Goal: Task Accomplishment & Management: Use online tool/utility

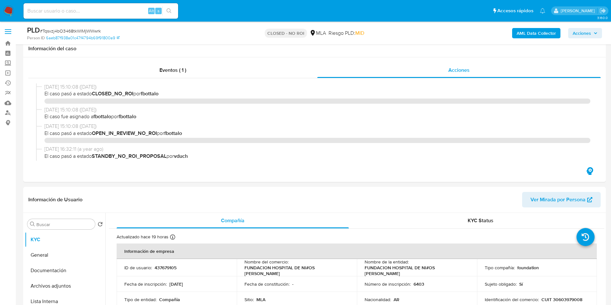
select select "10"
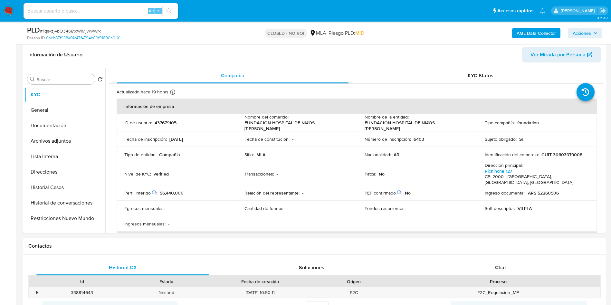
scroll to position [87, 0]
click at [394, 206] on p "Fondos recurrentes :" at bounding box center [385, 209] width 41 height 6
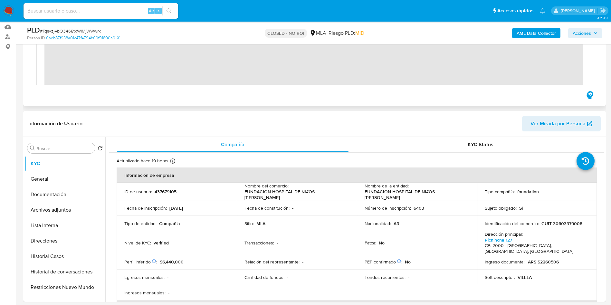
scroll to position [0, 0]
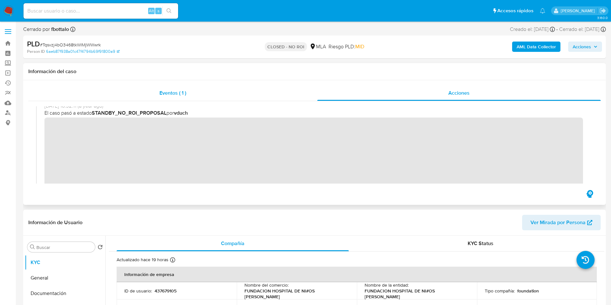
click at [174, 94] on span "Eventos ( 1 )" at bounding box center [172, 92] width 27 height 7
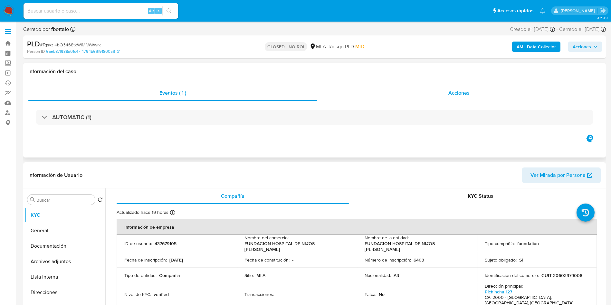
click at [446, 92] on div "Acciones" at bounding box center [459, 92] width 284 height 15
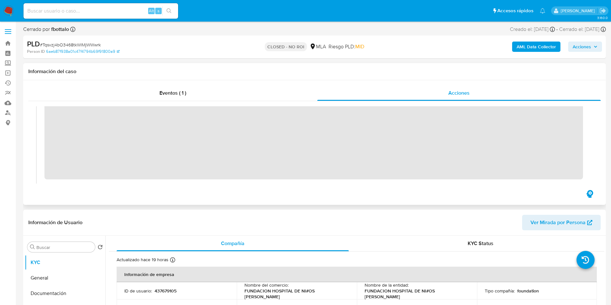
scroll to position [71, 0]
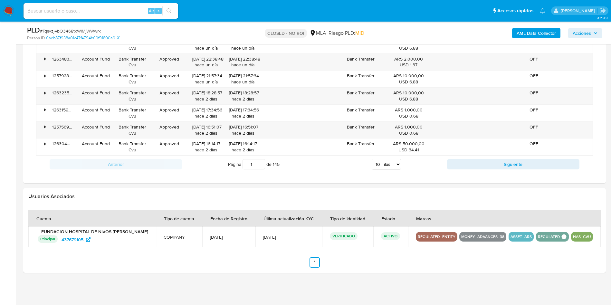
scroll to position [501, 0]
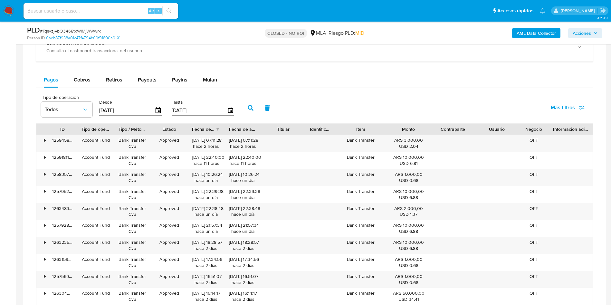
drag, startPoint x: 310, startPoint y: 156, endPoint x: 442, endPoint y: -59, distance: 252.1
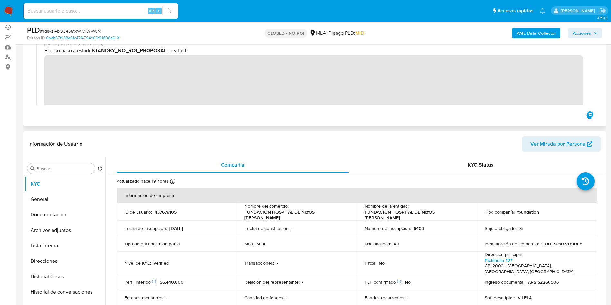
scroll to position [0, 0]
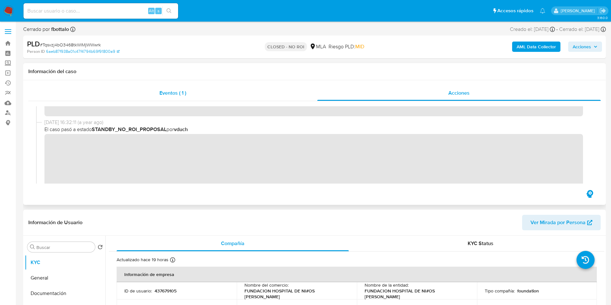
click at [304, 88] on div "Eventos ( 1 )" at bounding box center [172, 92] width 289 height 15
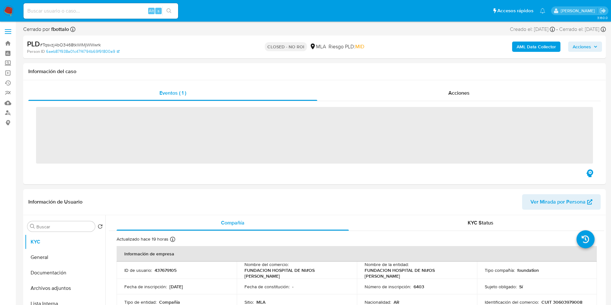
click at [252, 58] on div "PLD # Tqsvzj4bO3468tkWlMjWWwrk Person ID 6aeb87f938a01c47f4794b69f91800a9 CLOSE…" at bounding box center [314, 46] width 583 height 23
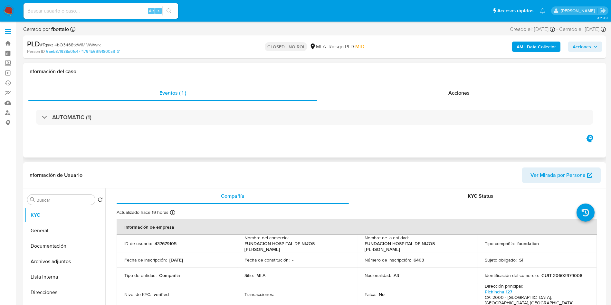
click at [313, 67] on div "Información del caso" at bounding box center [314, 71] width 583 height 17
click at [448, 97] on div "Acciones" at bounding box center [459, 92] width 284 height 15
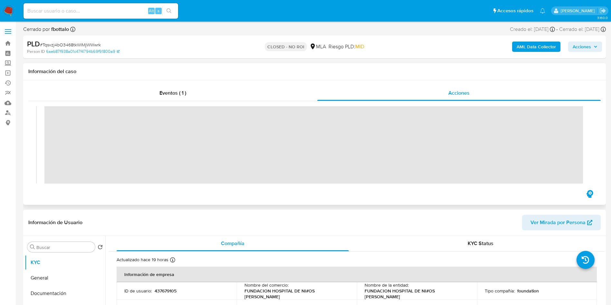
scroll to position [109, 0]
click at [339, 212] on div "Información de Usuario Ver Mirada por Persona" at bounding box center [314, 223] width 583 height 26
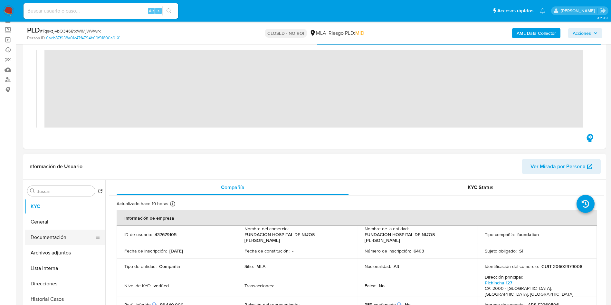
scroll to position [48, 0]
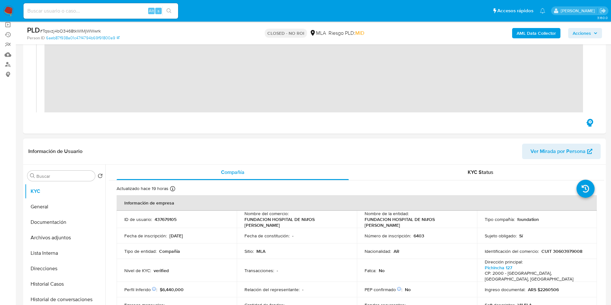
click at [181, 218] on div "ID de usuario : 437679105" at bounding box center [176, 220] width 105 height 6
click at [169, 219] on p "437679105" at bounding box center [166, 220] width 22 height 6
copy p "437679105"
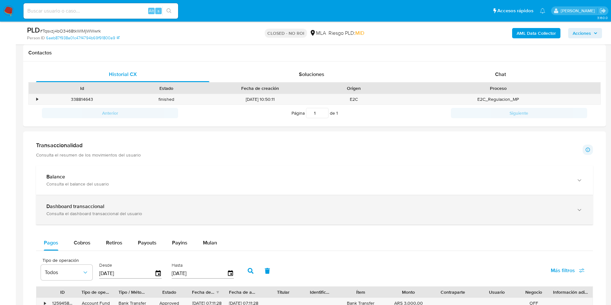
click at [94, 195] on div "Dashboard transaccional Consulta el dashboard transaccional del usuario" at bounding box center [314, 209] width 557 height 29
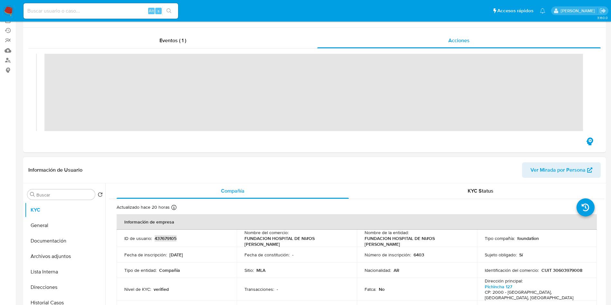
scroll to position [145, 0]
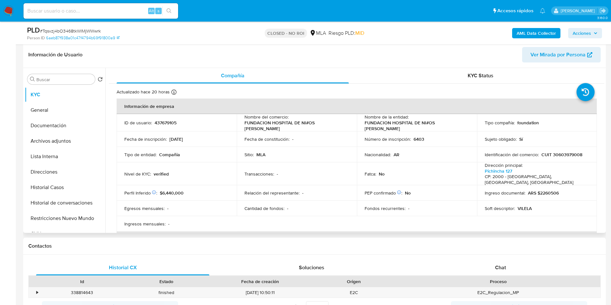
click at [576, 152] on p "CUIT 30603979008" at bounding box center [562, 155] width 41 height 6
copy p "30603979008"
click at [162, 124] on p "437679105" at bounding box center [166, 123] width 22 height 6
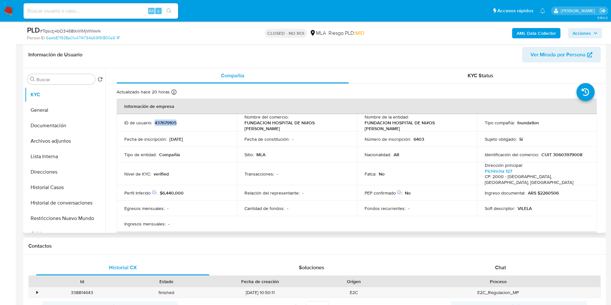
copy p "437679105"
click at [94, 6] on div "Alt s" at bounding box center [101, 10] width 155 height 15
click at [127, 12] on input at bounding box center [101, 11] width 155 height 8
paste input "471195198"
type input "471195198"
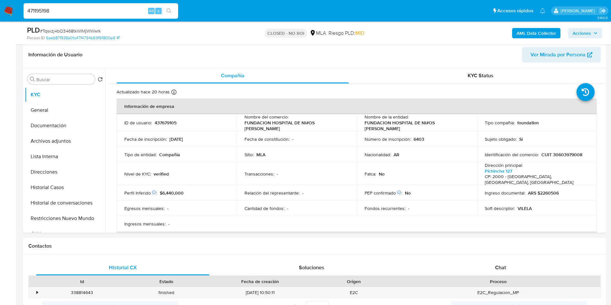
click at [166, 12] on button "search-icon" at bounding box center [168, 10] width 13 height 9
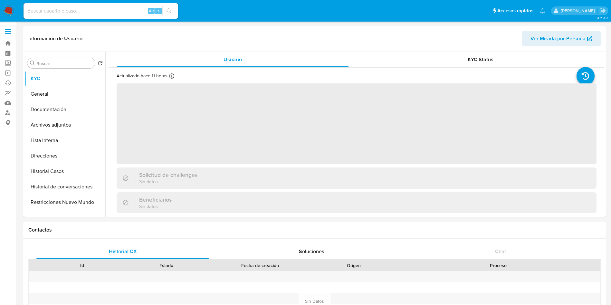
select select "10"
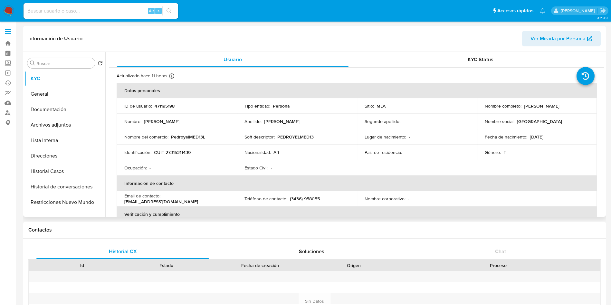
click at [324, 144] on td "Soft descriptor : PEDROYELMED13" at bounding box center [297, 136] width 120 height 15
click at [169, 100] on td "ID de usuario : 471195198" at bounding box center [177, 105] width 120 height 15
click at [168, 100] on td "ID de usuario : 471195198" at bounding box center [177, 105] width 120 height 15
copy p "471195198"
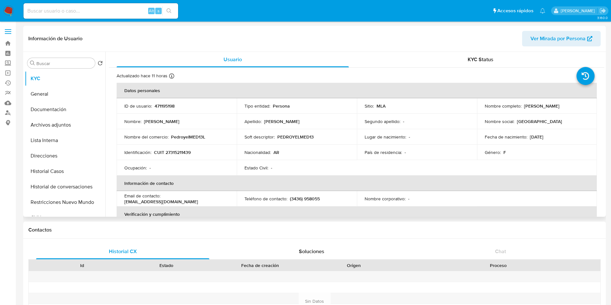
click at [215, 155] on div "Identificación : CUIT 27315211439" at bounding box center [176, 152] width 105 height 6
click at [158, 100] on td "ID de usuario : 471195198" at bounding box center [177, 105] width 120 height 15
click at [172, 105] on p "471195198" at bounding box center [165, 106] width 20 height 6
copy p "471195198"
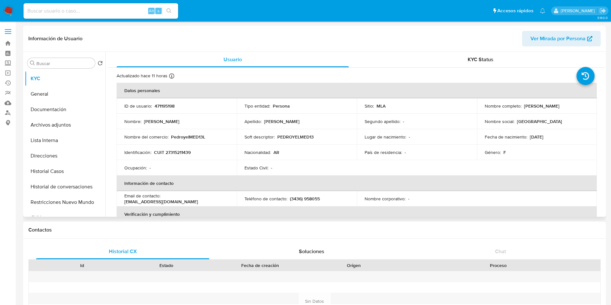
click at [250, 157] on td "Nacionalidad : AR" at bounding box center [297, 152] width 120 height 15
click at [328, 143] on td "Soft descriptor : PEDROYELMED13" at bounding box center [297, 136] width 120 height 15
drag, startPoint x: 523, startPoint y: 107, endPoint x: 578, endPoint y: 110, distance: 55.5
click at [578, 110] on td "Nombre completo : Florencia Amaru Almeida" at bounding box center [537, 105] width 120 height 15
drag, startPoint x: 170, startPoint y: 137, endPoint x: 221, endPoint y: 137, distance: 50.9
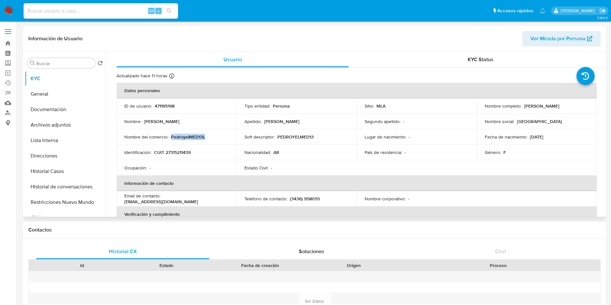
click at [221, 137] on div "Nombre del comercio : PedroyelMED13L" at bounding box center [176, 137] width 105 height 6
copy p "PedroyelMED13L"
click at [175, 149] on p "CUIT 27315211439" at bounding box center [172, 152] width 37 height 6
copy p "27315211439"
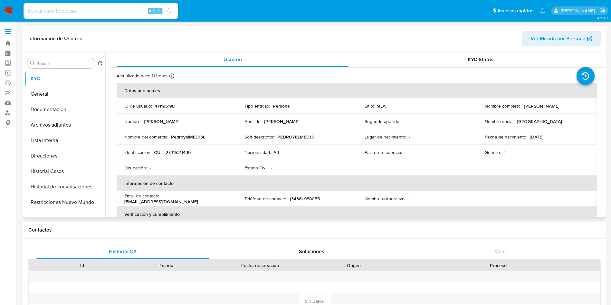
click at [322, 139] on div "Soft descriptor : PEDROYELMED13" at bounding box center [297, 137] width 105 height 6
click at [385, 138] on p "Lugar de nacimiento :" at bounding box center [386, 137] width 42 height 6
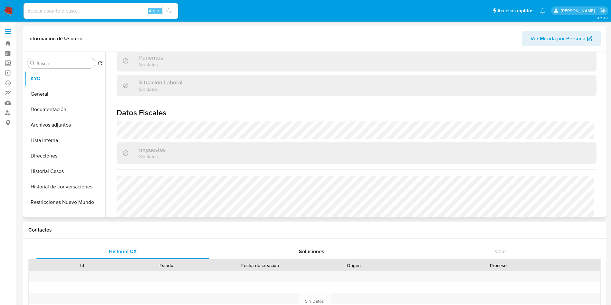
scroll to position [333, 0]
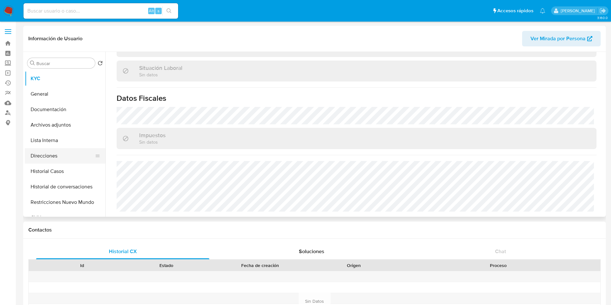
click at [59, 158] on button "Direcciones" at bounding box center [62, 155] width 75 height 15
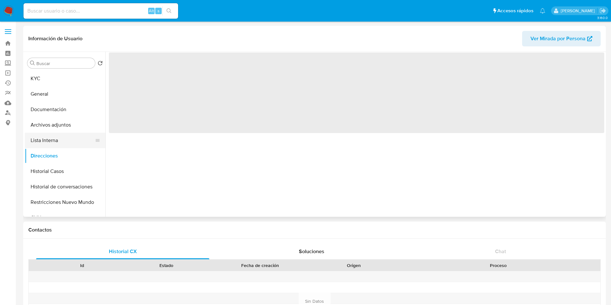
scroll to position [0, 0]
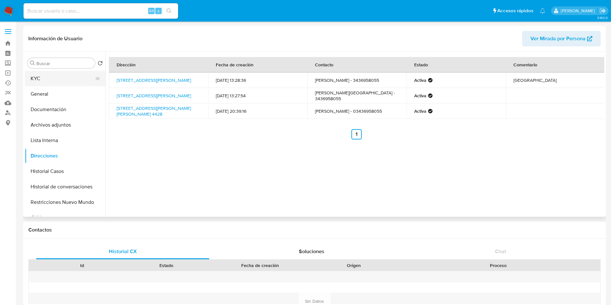
click at [60, 75] on button "KYC" at bounding box center [62, 78] width 75 height 15
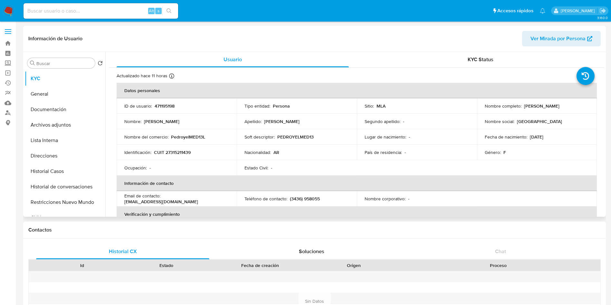
drag, startPoint x: 522, startPoint y: 106, endPoint x: 582, endPoint y: 105, distance: 59.6
click at [582, 105] on div "Nombre completo : Florencia Amaru Almeida" at bounding box center [537, 106] width 105 height 6
copy p "Florencia Amaru Almeida"
click at [292, 121] on div "Apellido : Almeida" at bounding box center [297, 122] width 105 height 6
drag, startPoint x: 322, startPoint y: 19, endPoint x: 305, endPoint y: 63, distance: 47.0
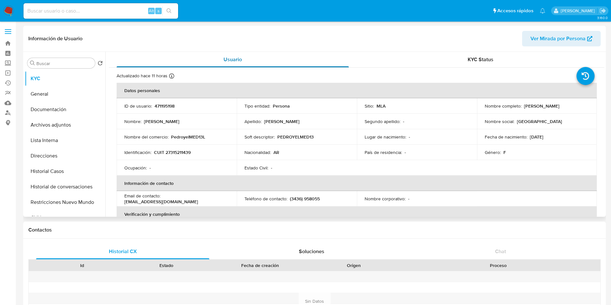
click at [322, 19] on nav "Pausado Ver notificaciones Alt s Accesos rápidos Presiona las siguientes teclas…" at bounding box center [305, 11] width 611 height 22
click at [344, 134] on div "Soft descriptor : PEDROYELMED13" at bounding box center [297, 137] width 105 height 6
click at [347, 134] on div "Soft descriptor : PEDROYELMED13" at bounding box center [297, 137] width 105 height 6
click at [273, 135] on p "Soft descriptor :" at bounding box center [260, 137] width 30 height 6
click at [103, 14] on input at bounding box center [101, 11] width 155 height 8
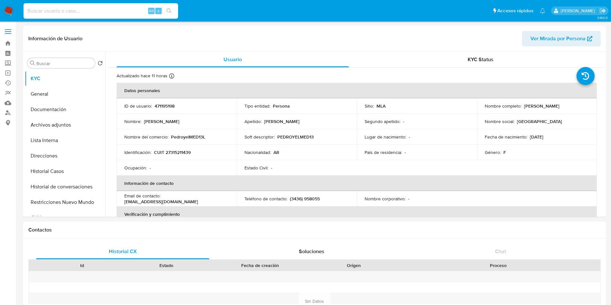
paste input "437679105"
type input "437679105"
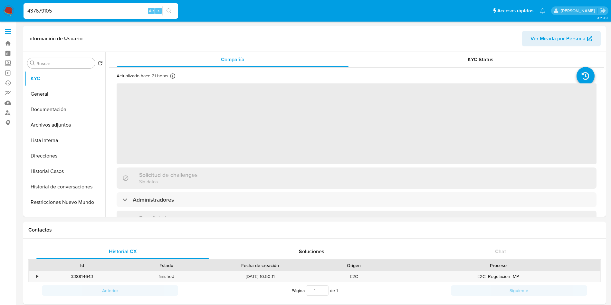
select select "10"
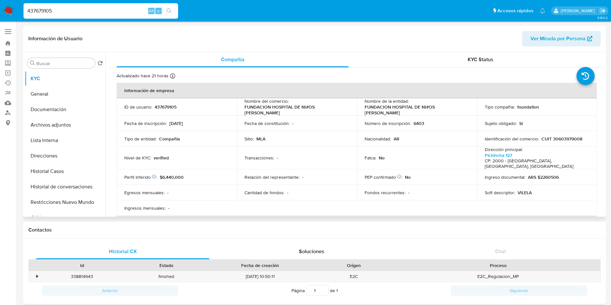
click at [303, 45] on header "Información de Usuario Ver Mirada por Persona" at bounding box center [314, 38] width 573 height 15
click at [118, 16] on div "437679105 Alt s" at bounding box center [101, 10] width 155 height 15
click at [127, 7] on input "437679105" at bounding box center [101, 11] width 155 height 8
paste input "7tRNcD56yI2VudklXIT5d2gU"
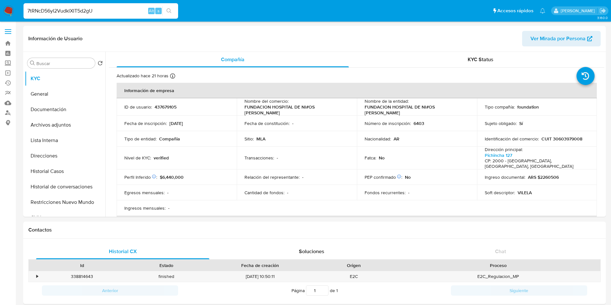
type input "7tRNcD56yI2VudklXIT5d2gU"
click at [168, 8] on icon "search-icon" at bounding box center [169, 10] width 5 height 5
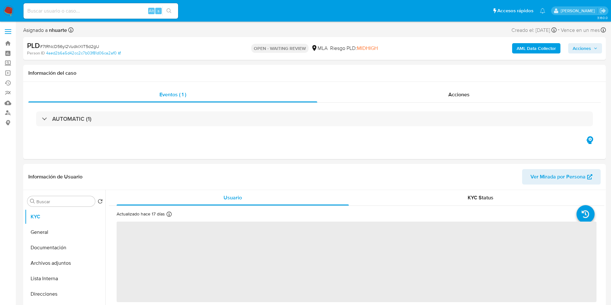
select select "10"
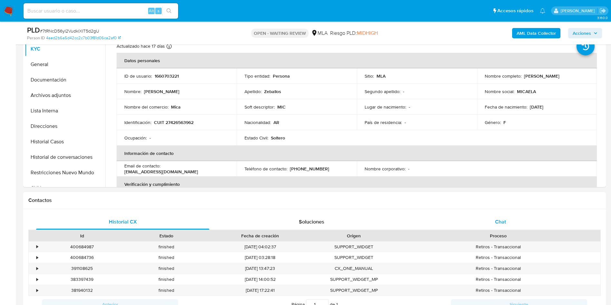
click at [545, 229] on div "Chat" at bounding box center [500, 221] width 173 height 15
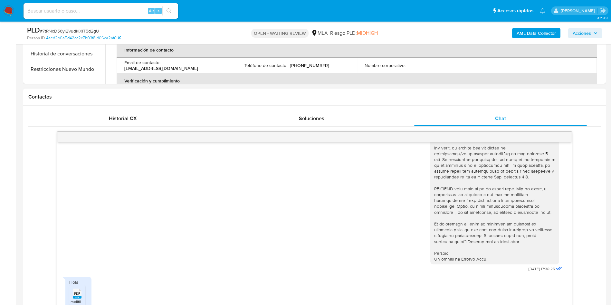
scroll to position [338, 0]
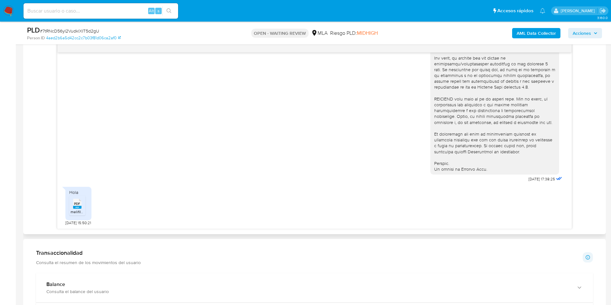
click at [79, 207] on rect at bounding box center [77, 207] width 8 height 3
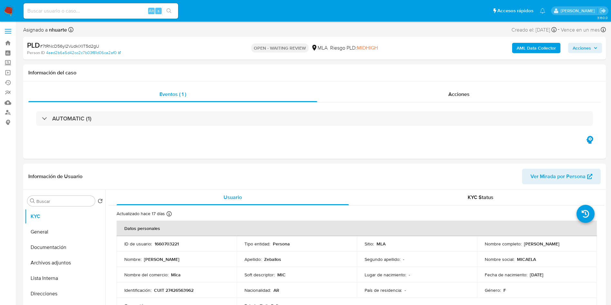
scroll to position [0, 0]
click at [109, 14] on input at bounding box center [101, 11] width 155 height 8
paste input "aDZ2KzPjAS5ZHYB0SXSWCWVt"
type input "aDZ2KzPjAS5ZHYB0SXSWCWVt"
click at [169, 10] on icon "search-icon" at bounding box center [169, 10] width 5 height 5
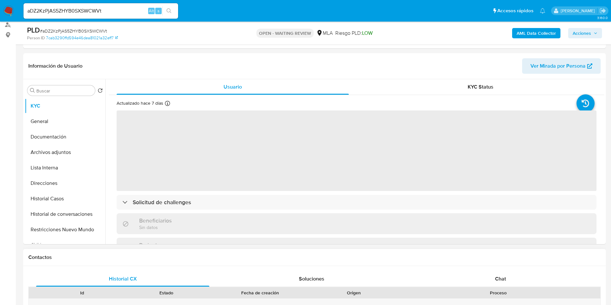
scroll to position [290, 0]
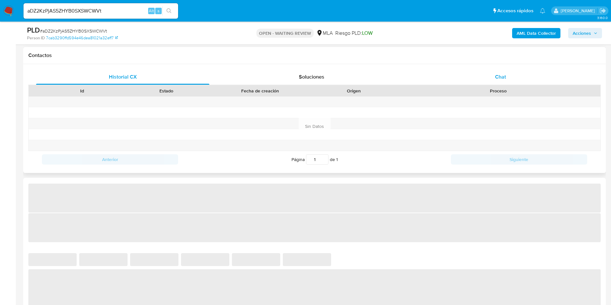
click at [514, 72] on div "Chat" at bounding box center [500, 76] width 173 height 15
select select "10"
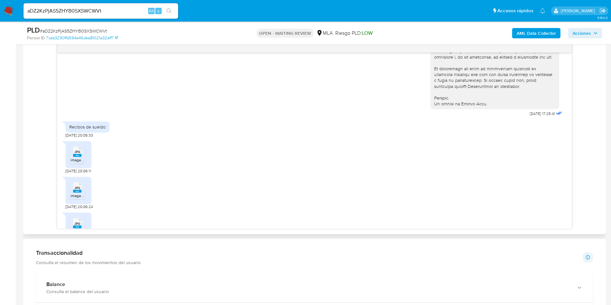
click at [79, 154] on span "JPG" at bounding box center [77, 152] width 6 height 4
click at [79, 190] on span "JPG" at bounding box center [77, 188] width 6 height 4
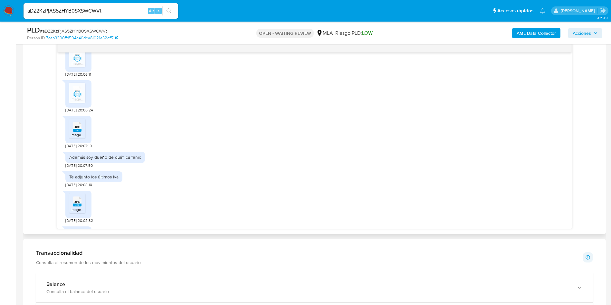
click at [80, 138] on span "image.jpg" at bounding box center [79, 134] width 17 height 5
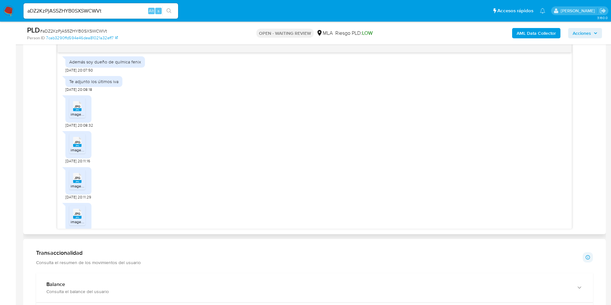
scroll to position [483, 0]
click at [73, 111] on icon "JPG" at bounding box center [77, 104] width 8 height 11
click at [77, 146] on rect at bounding box center [77, 144] width 8 height 3
click at [82, 182] on div "JPG JPG" at bounding box center [78, 176] width 14 height 13
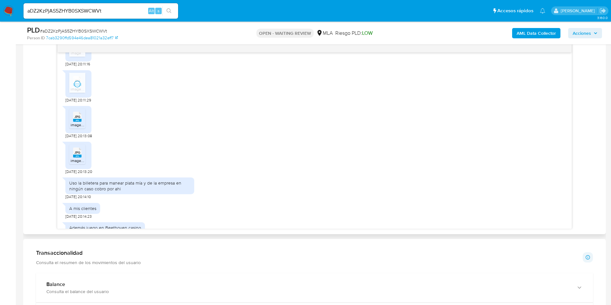
scroll to position [580, 0]
click at [81, 121] on rect at bounding box center [77, 119] width 8 height 3
click at [82, 157] on div "JPG JPG" at bounding box center [78, 151] width 14 height 13
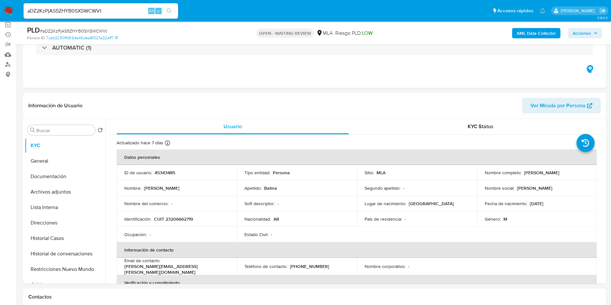
scroll to position [0, 0]
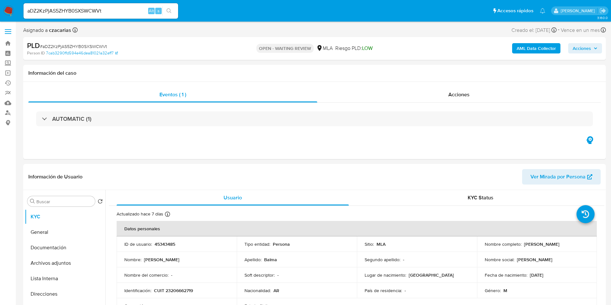
click at [114, 10] on input "aDZ2KzPjAS5ZHYB0SXSWCWVt" at bounding box center [101, 11] width 155 height 8
paste input "7tRNcD56yI2VudklXIT5d2gU"
type input "7tRNcD56yI2VudklXIT5d2gU"
click at [169, 12] on icon "search-icon" at bounding box center [169, 10] width 5 height 5
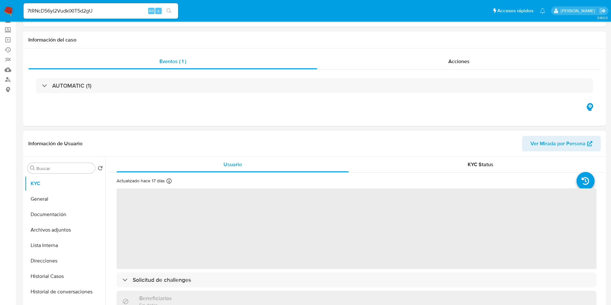
scroll to position [48, 0]
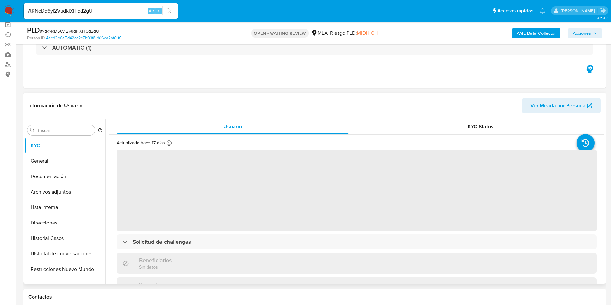
select select "10"
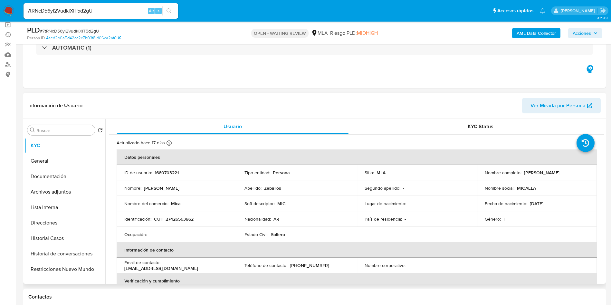
click at [163, 166] on td "ID de usuario : 1660703221" at bounding box center [177, 172] width 120 height 15
copy p "1660703221"
click at [279, 219] on p "AR" at bounding box center [277, 219] width 6 height 6
click at [372, 214] on td "País de residencia : -" at bounding box center [417, 218] width 120 height 15
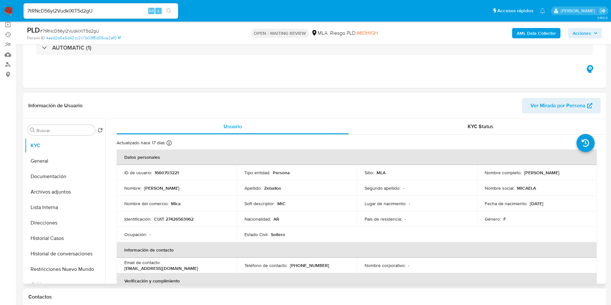
click at [298, 192] on td "Apellido : Zeballos" at bounding box center [297, 187] width 120 height 15
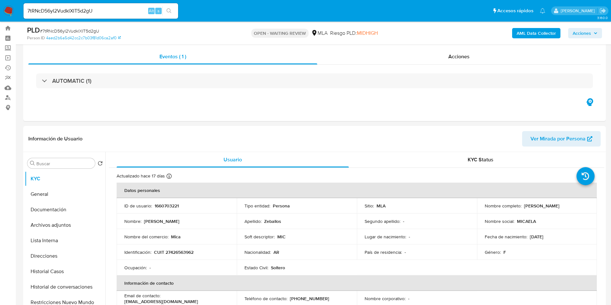
scroll to position [0, 0]
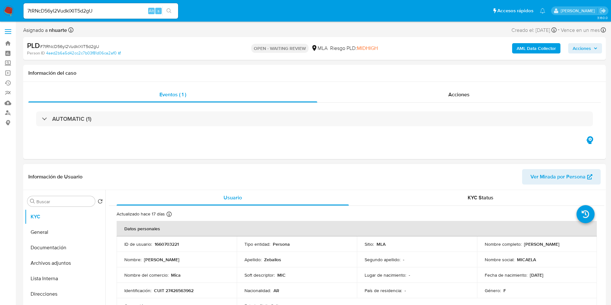
click at [270, 225] on th "Datos personales" at bounding box center [357, 228] width 480 height 15
click at [348, 255] on td "Apellido : Zeballos" at bounding box center [297, 259] width 120 height 15
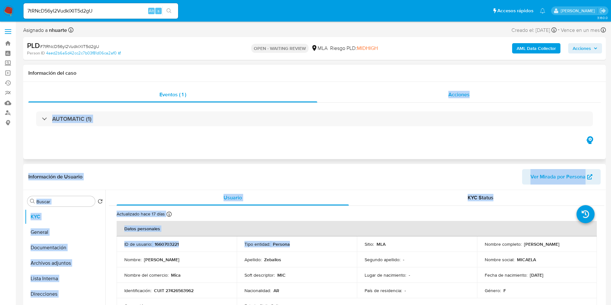
drag, startPoint x: 326, startPoint y: 245, endPoint x: 321, endPoint y: 87, distance: 158.3
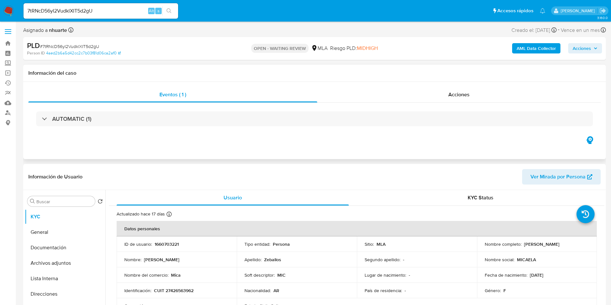
click at [321, 81] on div "Información del caso" at bounding box center [314, 73] width 583 height 17
click at [352, 253] on td "Apellido : Zeballos" at bounding box center [297, 259] width 120 height 15
click at [265, 94] on div "Eventos ( 1 )" at bounding box center [172, 94] width 289 height 15
click at [484, 102] on div "Acciones" at bounding box center [459, 94] width 284 height 15
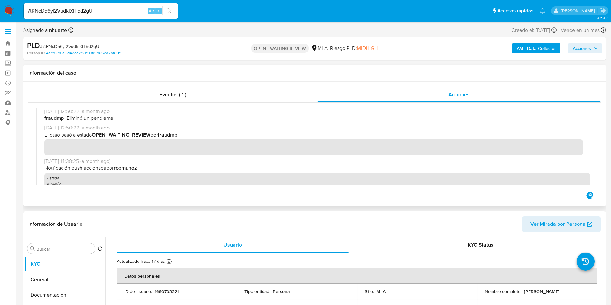
click at [238, 103] on div at bounding box center [314, 147] width 573 height 88
click at [313, 93] on div "Eventos ( 1 )" at bounding box center [172, 94] width 289 height 15
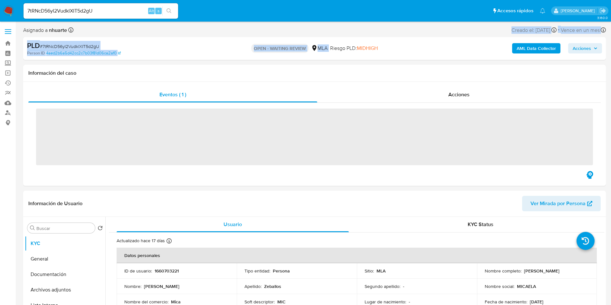
drag, startPoint x: 326, startPoint y: 38, endPoint x: 329, endPoint y: 63, distance: 25.0
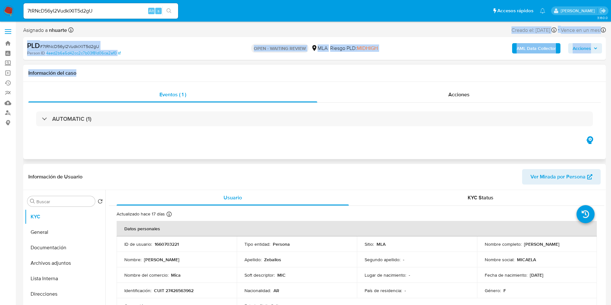
click at [320, 69] on div "Información del caso" at bounding box center [314, 73] width 583 height 17
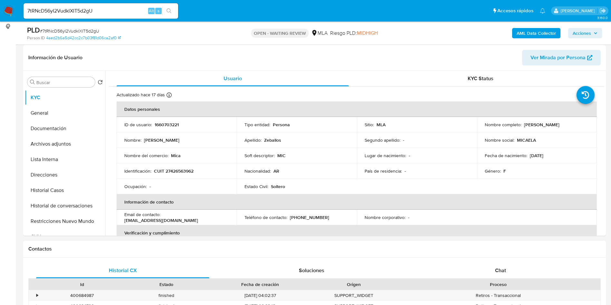
scroll to position [97, 0]
click at [370, 264] on div "Soluciones" at bounding box center [311, 270] width 173 height 15
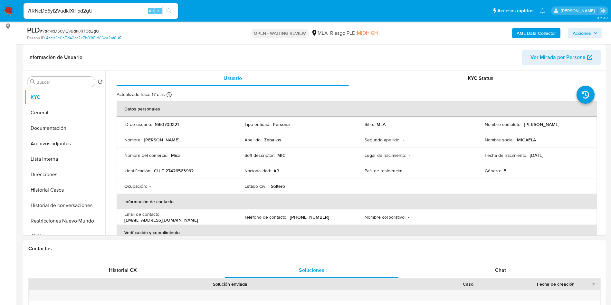
click at [135, 272] on span "Historial CX" at bounding box center [123, 269] width 28 height 7
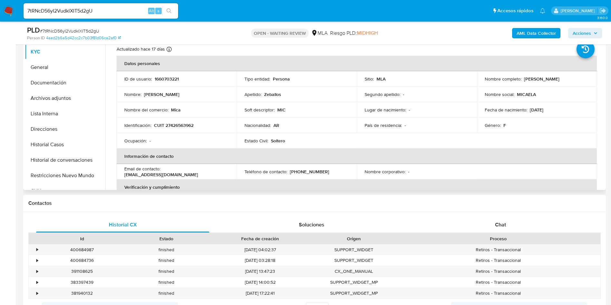
scroll to position [145, 0]
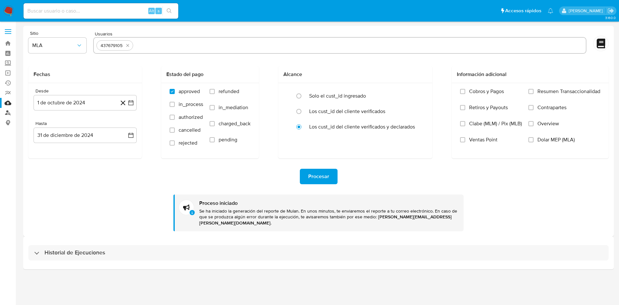
click at [6, 112] on link "Buscador de personas" at bounding box center [38, 113] width 77 height 10
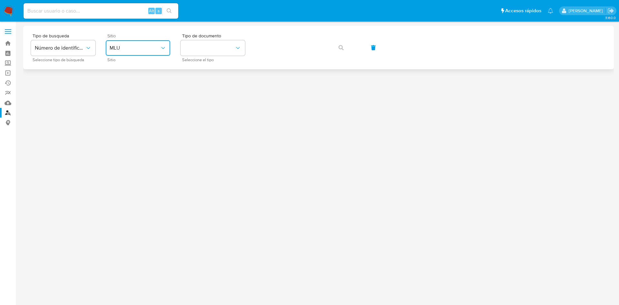
click at [147, 46] on span "MLU" at bounding box center [135, 48] width 50 height 6
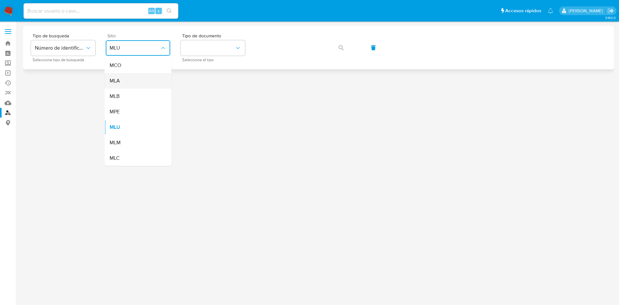
click at [135, 75] on div "MLA" at bounding box center [136, 80] width 53 height 15
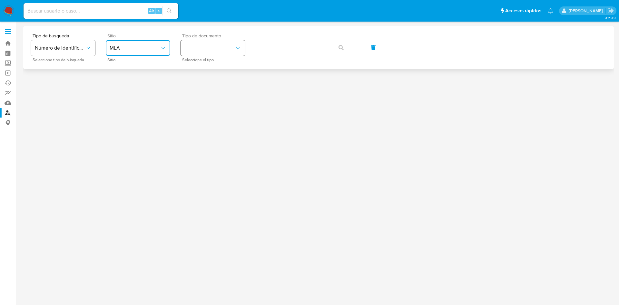
click at [213, 41] on button "identificationType" at bounding box center [212, 47] width 64 height 15
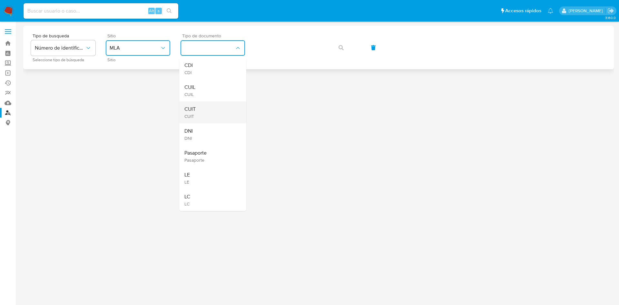
click at [213, 108] on div "CUIT CUIT" at bounding box center [210, 112] width 53 height 22
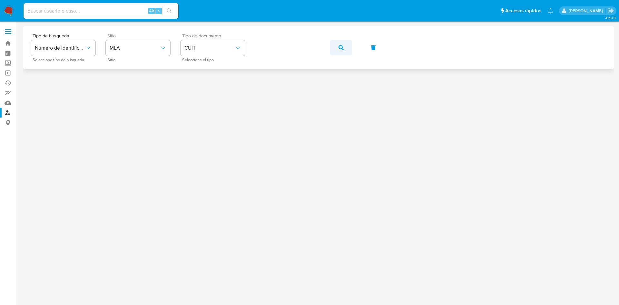
click at [338, 49] on button "button" at bounding box center [341, 47] width 22 height 15
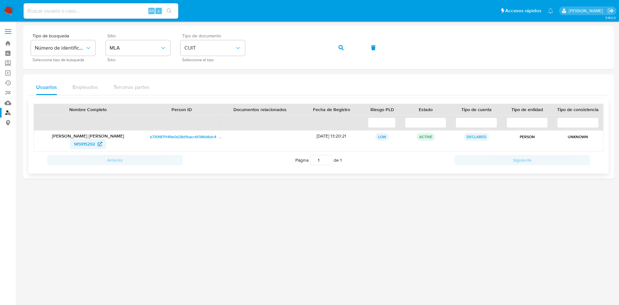
click at [76, 148] on span "145915292" at bounding box center [84, 144] width 21 height 10
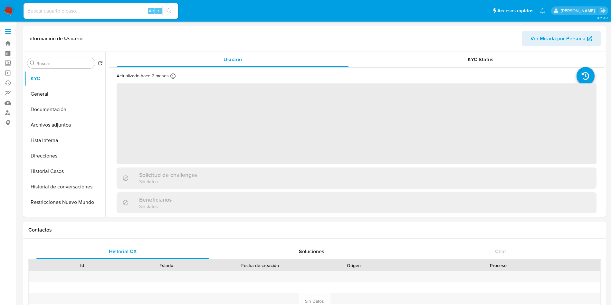
select select "10"
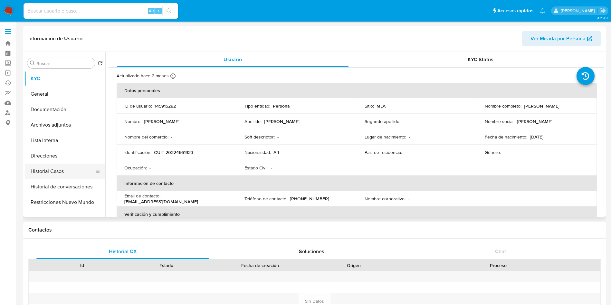
click at [71, 170] on button "Historial Casos" at bounding box center [62, 171] width 75 height 15
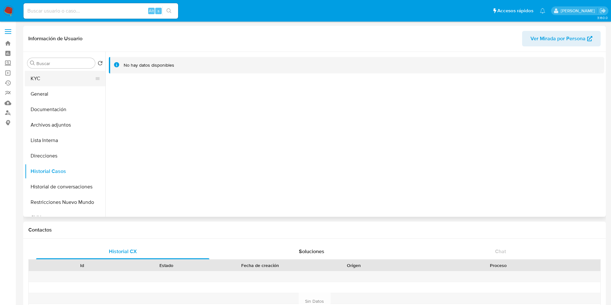
click at [46, 80] on button "KYC" at bounding box center [62, 78] width 75 height 15
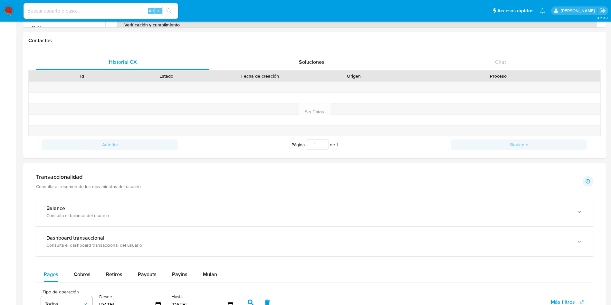
scroll to position [290, 0]
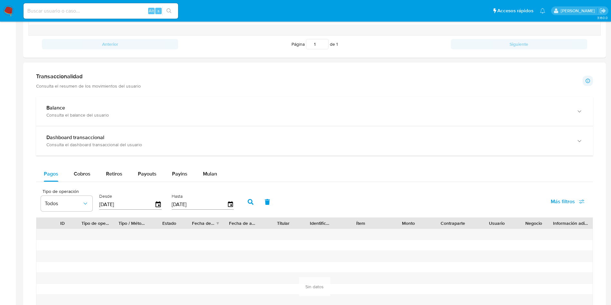
click at [117, 158] on div "Balance Consulta el balance del usuario Dashboard transaccional Consulta el das…" at bounding box center [314, 226] width 557 height 259
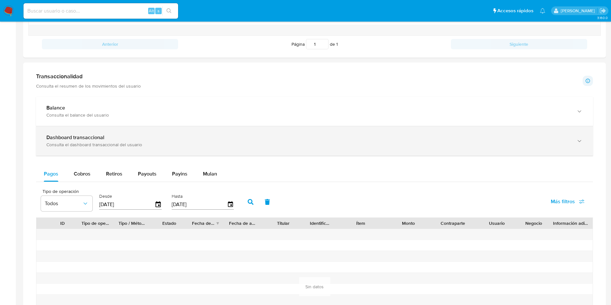
click at [125, 149] on div "Dashboard transaccional Consulta el dashboard transaccional del usuario" at bounding box center [314, 140] width 557 height 29
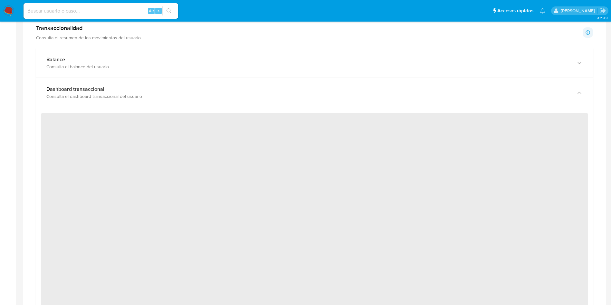
scroll to position [387, 0]
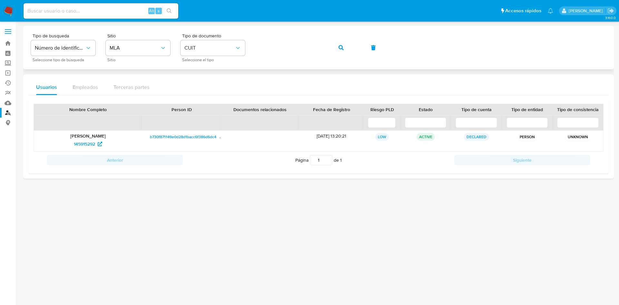
click at [327, 47] on div "Tipo de busqueda Número de identificación Seleccione tipo de búsqueda Sitio MLA…" at bounding box center [318, 48] width 575 height 28
click at [333, 46] on button "button" at bounding box center [341, 47] width 22 height 15
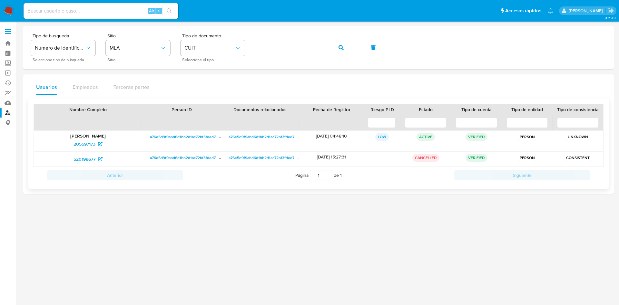
click at [77, 149] on div "[PERSON_NAME] 205597173" at bounding box center [88, 141] width 108 height 21
click at [77, 148] on span "205597173" at bounding box center [84, 144] width 22 height 10
click at [8, 101] on link "Mulan" at bounding box center [38, 103] width 77 height 10
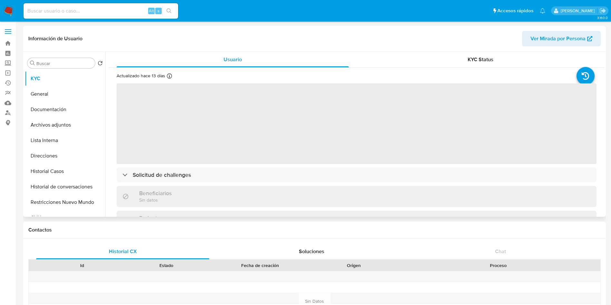
select select "10"
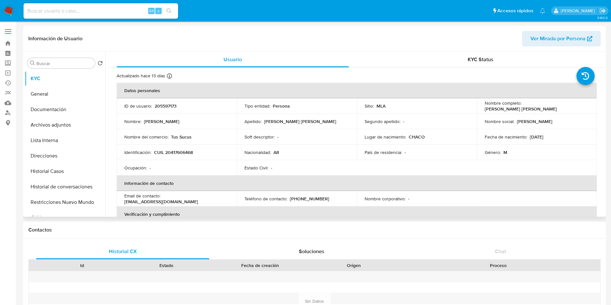
scroll to position [327, 0]
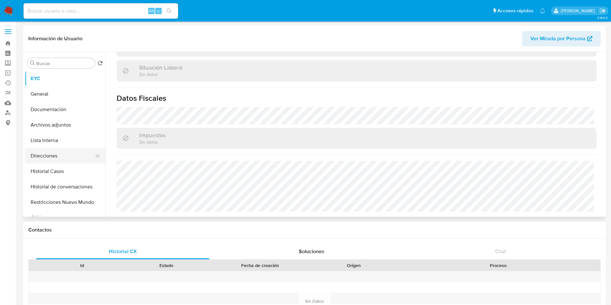
click at [58, 156] on button "Direcciones" at bounding box center [62, 155] width 75 height 15
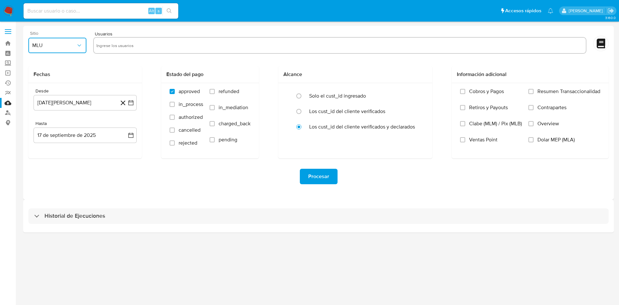
click at [62, 46] on span "MLU" at bounding box center [54, 45] width 44 height 6
click at [49, 68] on div "MLA" at bounding box center [55, 62] width 46 height 15
click at [114, 44] on input "text" at bounding box center [339, 45] width 487 height 10
type input "437679105"
click at [131, 106] on button "[DATE][PERSON_NAME]" at bounding box center [85, 102] width 103 height 15
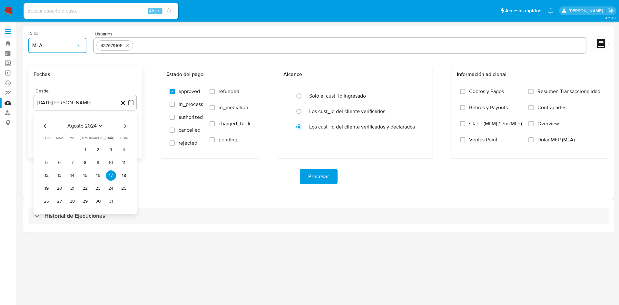
click at [80, 126] on span "agosto 2024" at bounding box center [81, 126] width 29 height 6
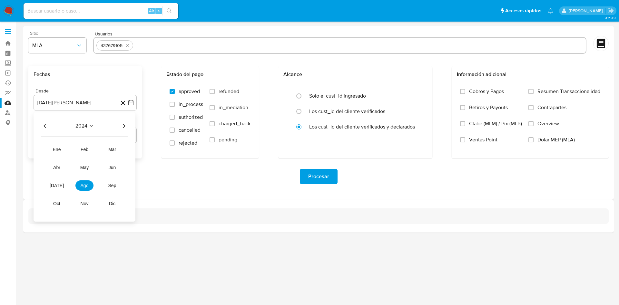
click at [124, 125] on icon "Año siguiente" at bounding box center [124, 126] width 8 height 8
click at [193, 230] on div "Historial de Ejecuciones" at bounding box center [318, 216] width 590 height 33
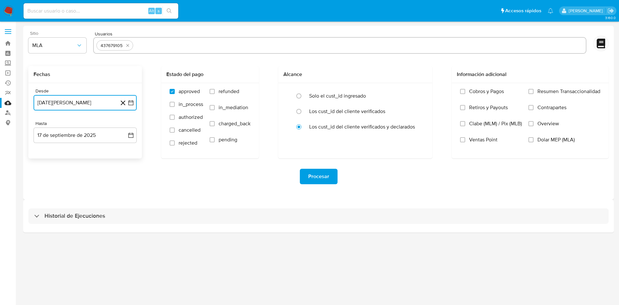
click at [128, 105] on icon "button" at bounding box center [131, 103] width 6 height 6
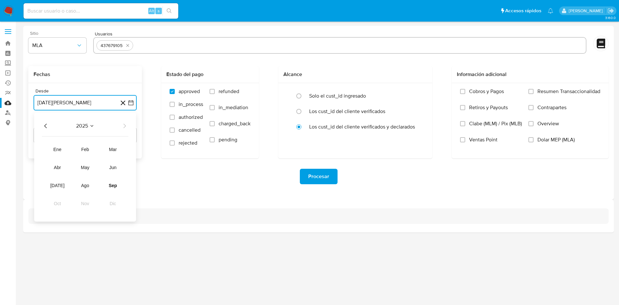
click at [84, 129] on span "2025" at bounding box center [82, 126] width 12 height 6
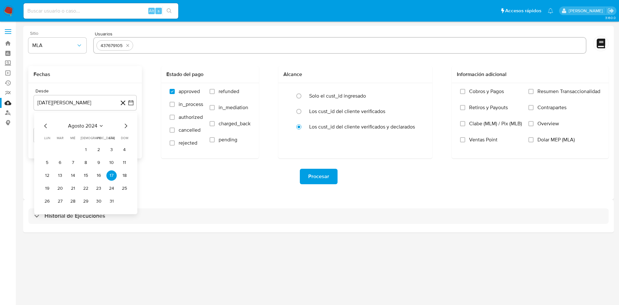
click at [48, 126] on icon "Mes anterior" at bounding box center [46, 126] width 8 height 8
click at [74, 124] on span "julio 2024" at bounding box center [82, 126] width 24 height 6
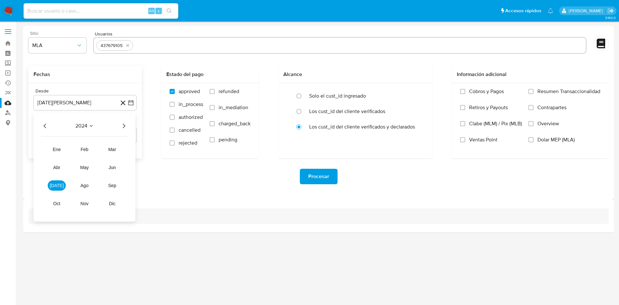
click at [122, 127] on icon "Año siguiente" at bounding box center [124, 126] width 8 height 8
click at [112, 150] on span "mar" at bounding box center [112, 149] width 8 height 5
click at [110, 149] on button "1" at bounding box center [111, 150] width 10 height 10
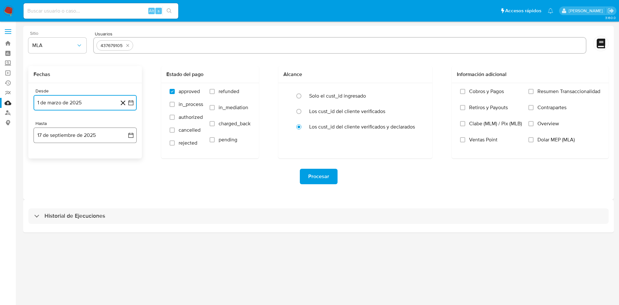
click at [132, 138] on button "17 de septiembre de 2025" at bounding box center [85, 135] width 103 height 15
click at [44, 156] on icon "Mes anterior" at bounding box center [45, 159] width 8 height 8
click at [125, 159] on icon "Mes siguiente" at bounding box center [125, 159] width 8 height 8
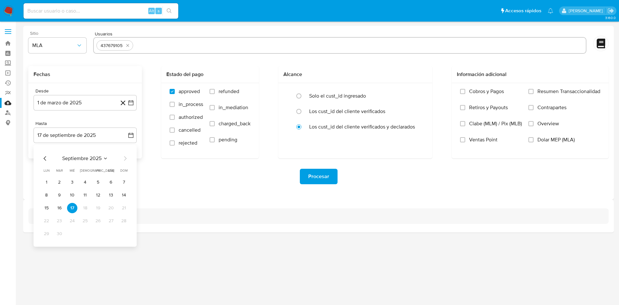
click at [44, 158] on icon "Mes anterior" at bounding box center [45, 159] width 8 height 8
drag, startPoint x: 130, startPoint y: 233, endPoint x: 126, endPoint y: 234, distance: 3.8
click at [130, 233] on div "[DATE] [DATE] lun [DATE] [PERSON_NAME][DATE] mié [DATE] jue [DATE] vie [DATE] s…" at bounding box center [85, 196] width 103 height 102
click at [125, 233] on button "31" at bounding box center [124, 234] width 10 height 10
click at [194, 198] on div "Sitio MLA Usuarios 437679105 Fechas Desde [DATE][PERSON_NAME] [DATE] Hasta [DAT…" at bounding box center [318, 113] width 590 height 174
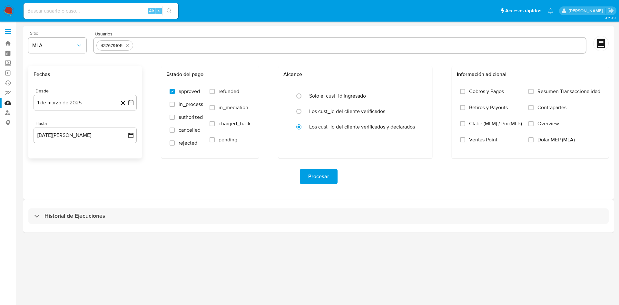
click at [318, 179] on span "Procesar" at bounding box center [318, 176] width 21 height 14
